Goal: Task Accomplishment & Management: Manage account settings

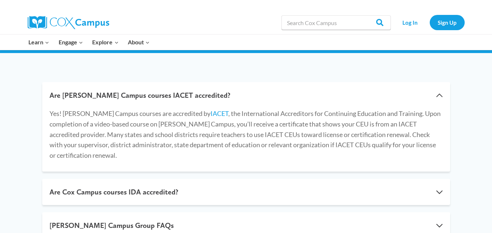
scroll to position [146, 0]
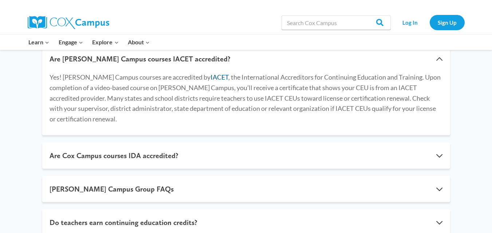
click at [211, 76] on link "IACET" at bounding box center [220, 77] width 18 height 8
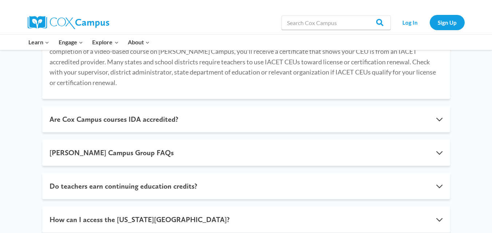
scroll to position [219, 0]
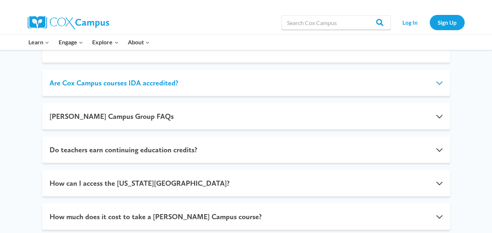
click at [436, 74] on button "Are Cox Campus courses IDA accredited?" at bounding box center [246, 83] width 408 height 26
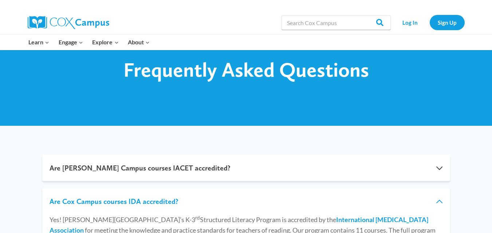
scroll to position [0, 0]
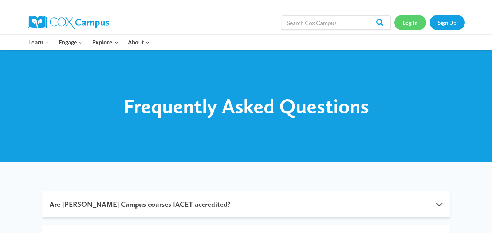
click at [413, 23] on link "Log In" at bounding box center [410, 22] width 32 height 15
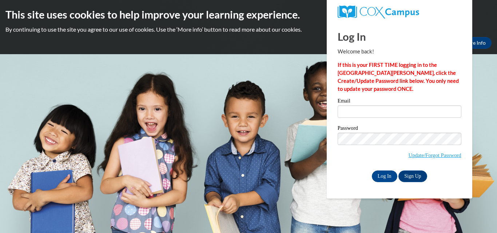
click at [352, 116] on input "Email" at bounding box center [400, 112] width 124 height 12
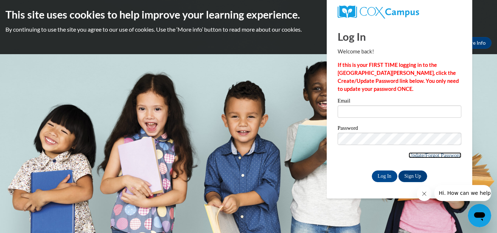
click at [416, 154] on link "Update/Forgot Password" at bounding box center [435, 156] width 53 height 6
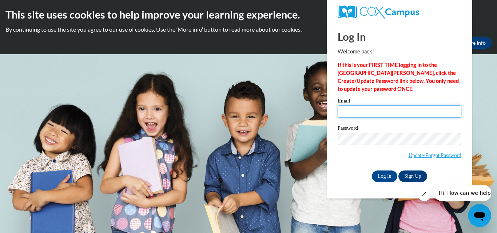
click at [363, 110] on input "Email" at bounding box center [400, 112] width 124 height 12
